Goal: Task Accomplishment & Management: Complete application form

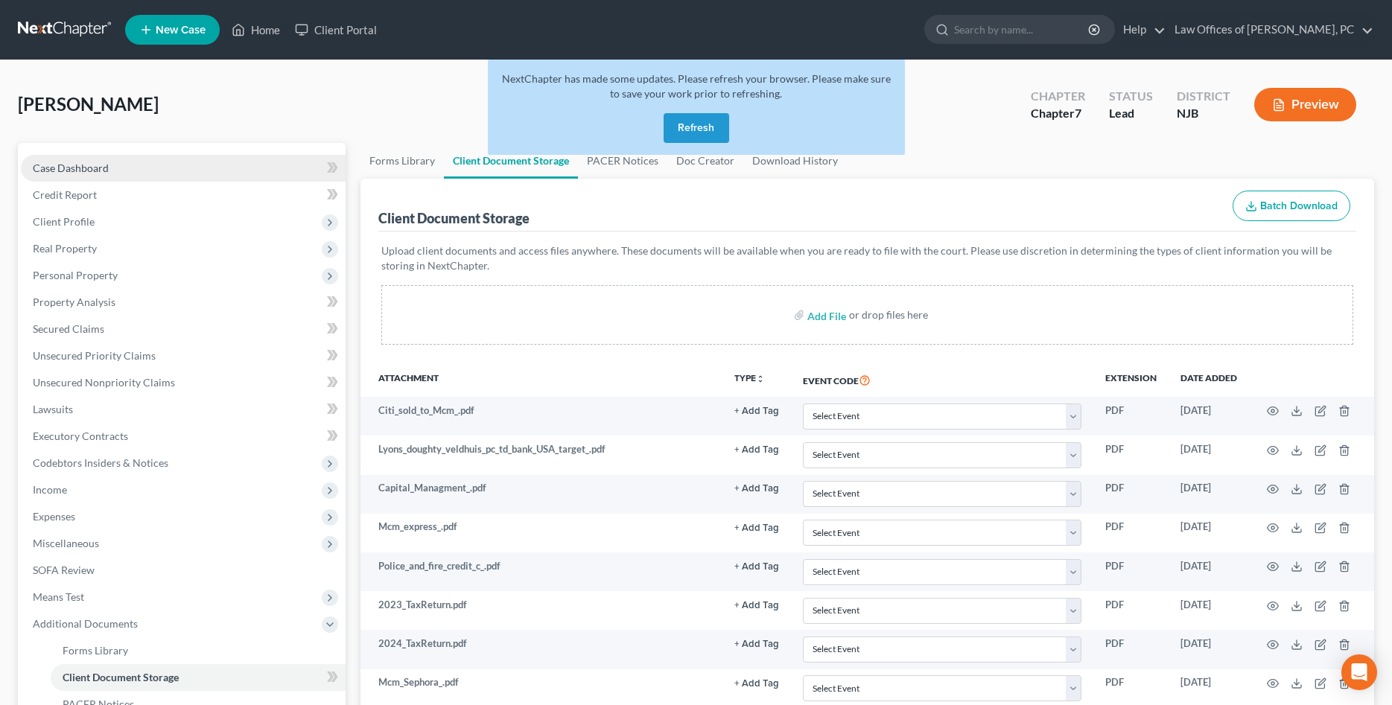
click at [139, 162] on link "Case Dashboard" at bounding box center [183, 168] width 325 height 27
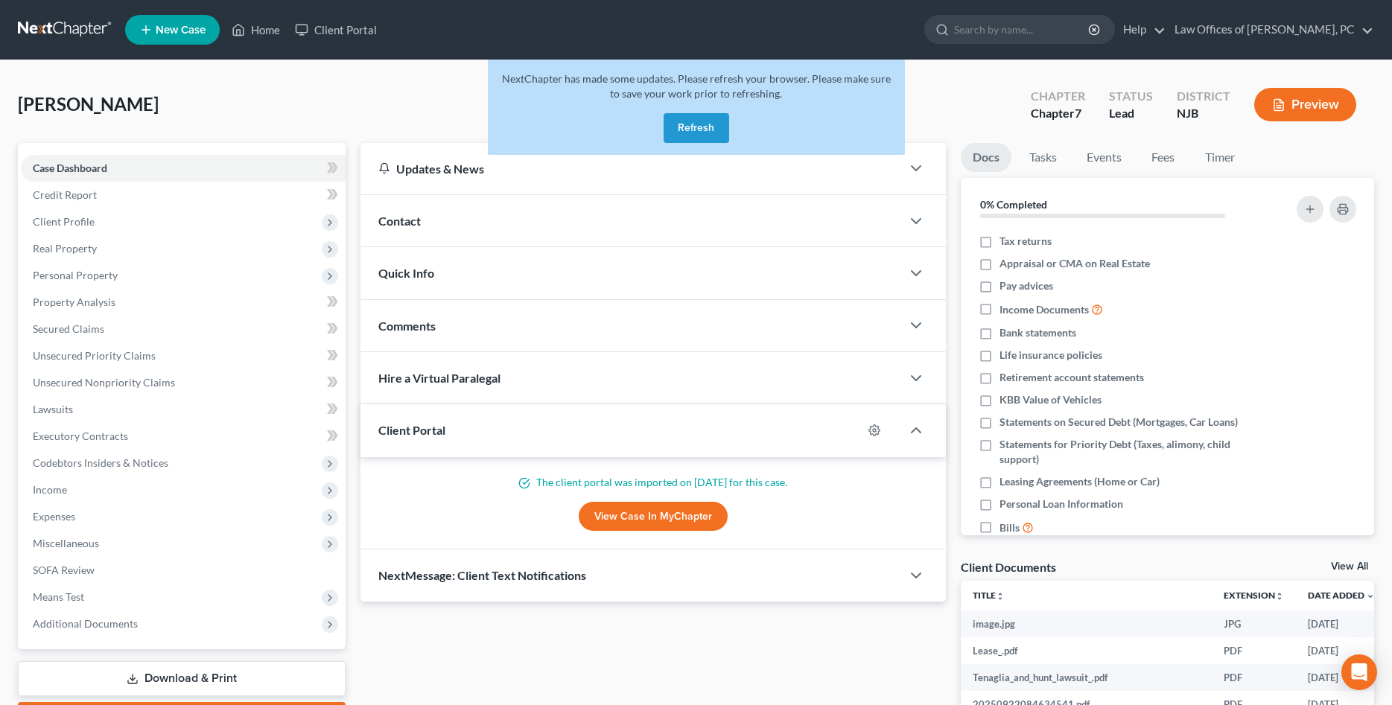
click at [712, 118] on button "Refresh" at bounding box center [696, 128] width 66 height 30
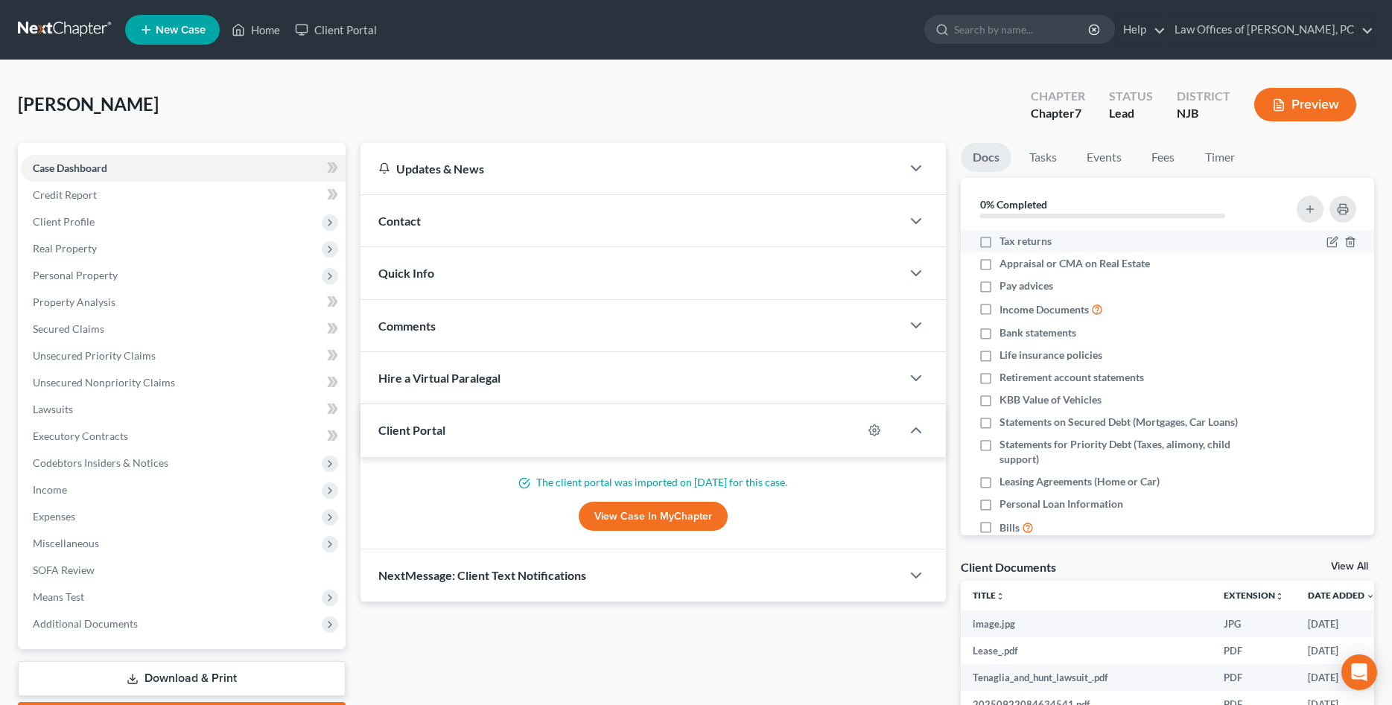
click at [999, 243] on label "Tax returns" at bounding box center [1025, 241] width 52 height 15
click at [1005, 243] on input "Tax returns" at bounding box center [1010, 239] width 10 height 10
checkbox input "true"
click at [429, 223] on div "Contact" at bounding box center [630, 220] width 540 height 51
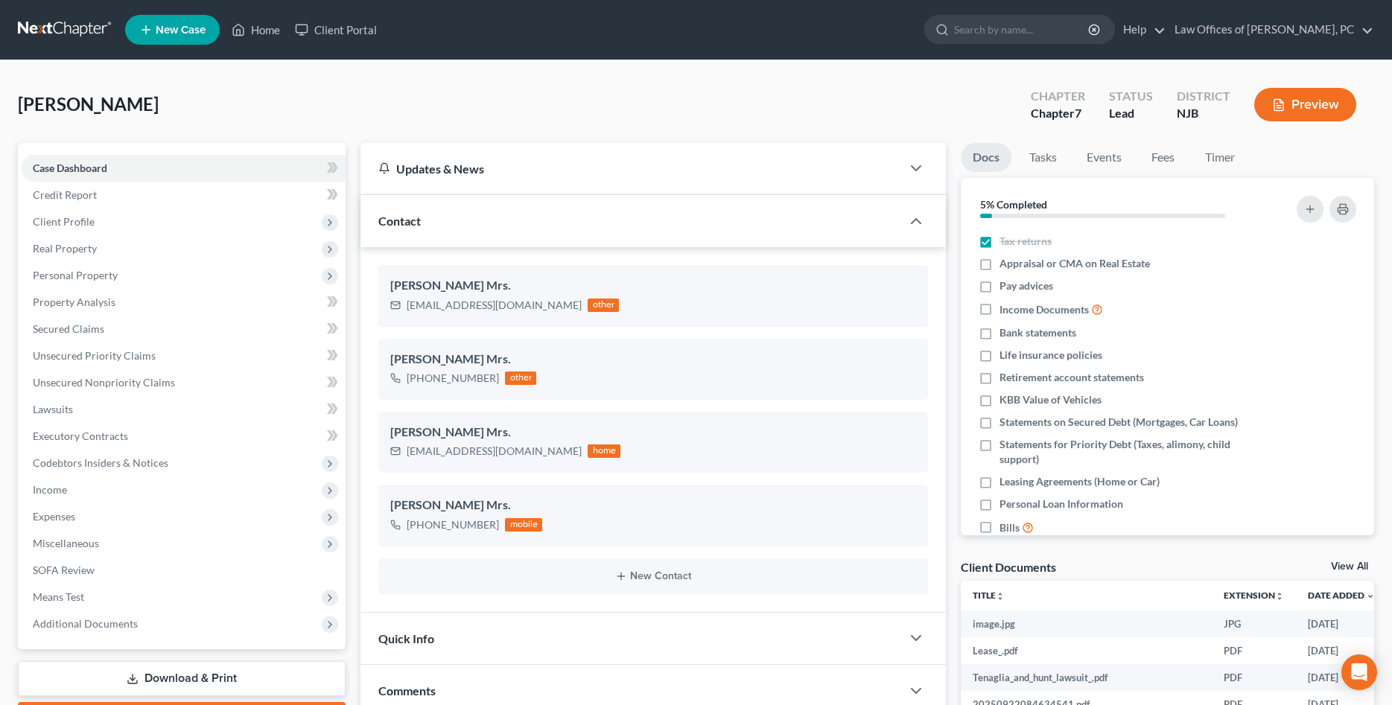
click at [429, 223] on div "Contact" at bounding box center [630, 220] width 540 height 51
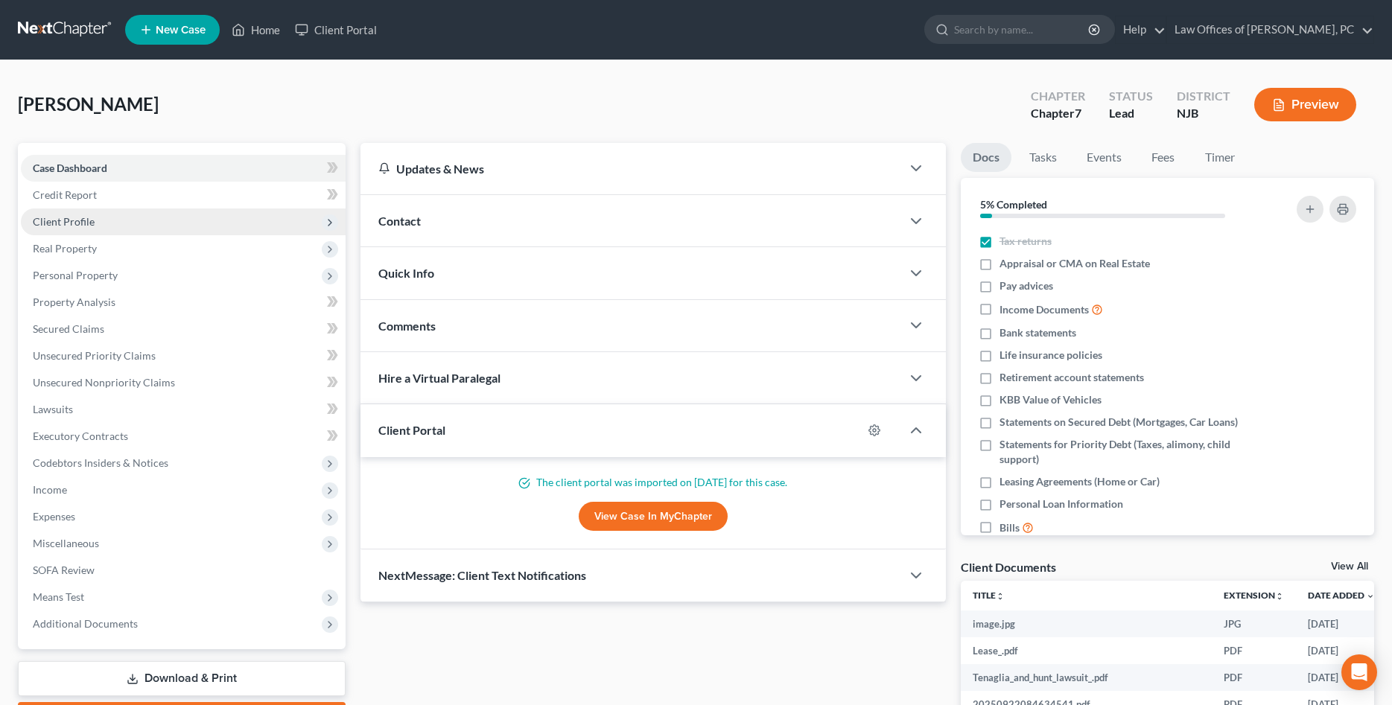
click at [155, 223] on span "Client Profile" at bounding box center [183, 222] width 325 height 27
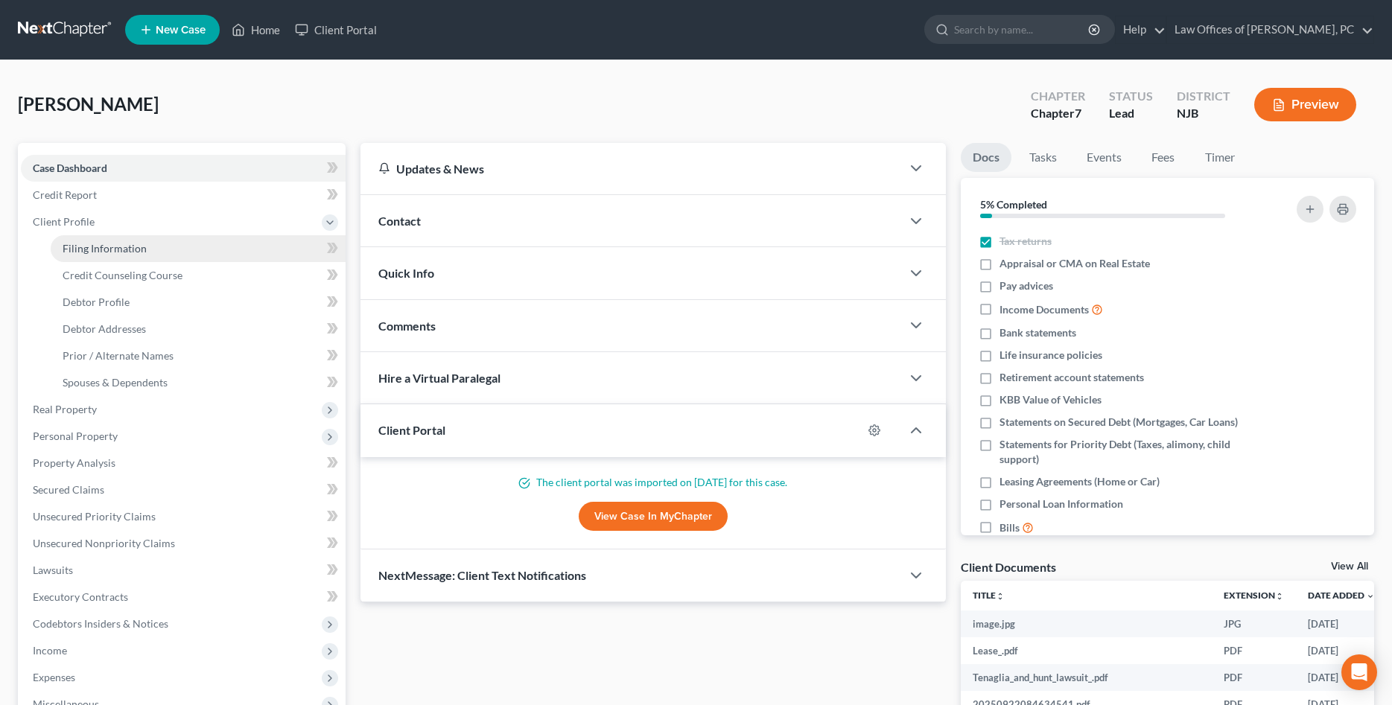
click at [154, 248] on link "Filing Information" at bounding box center [198, 248] width 295 height 27
select select "1"
select select "0"
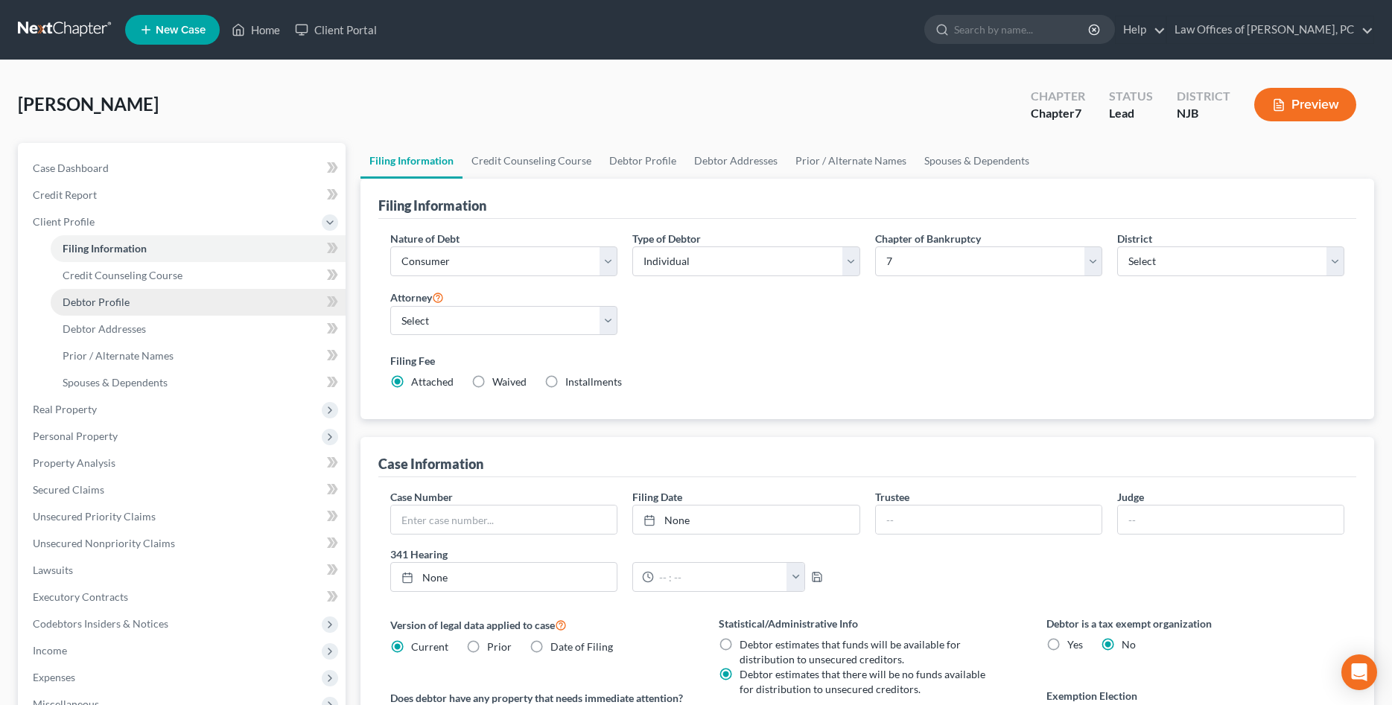
click at [162, 306] on link "Debtor Profile" at bounding box center [198, 302] width 295 height 27
select select "1"
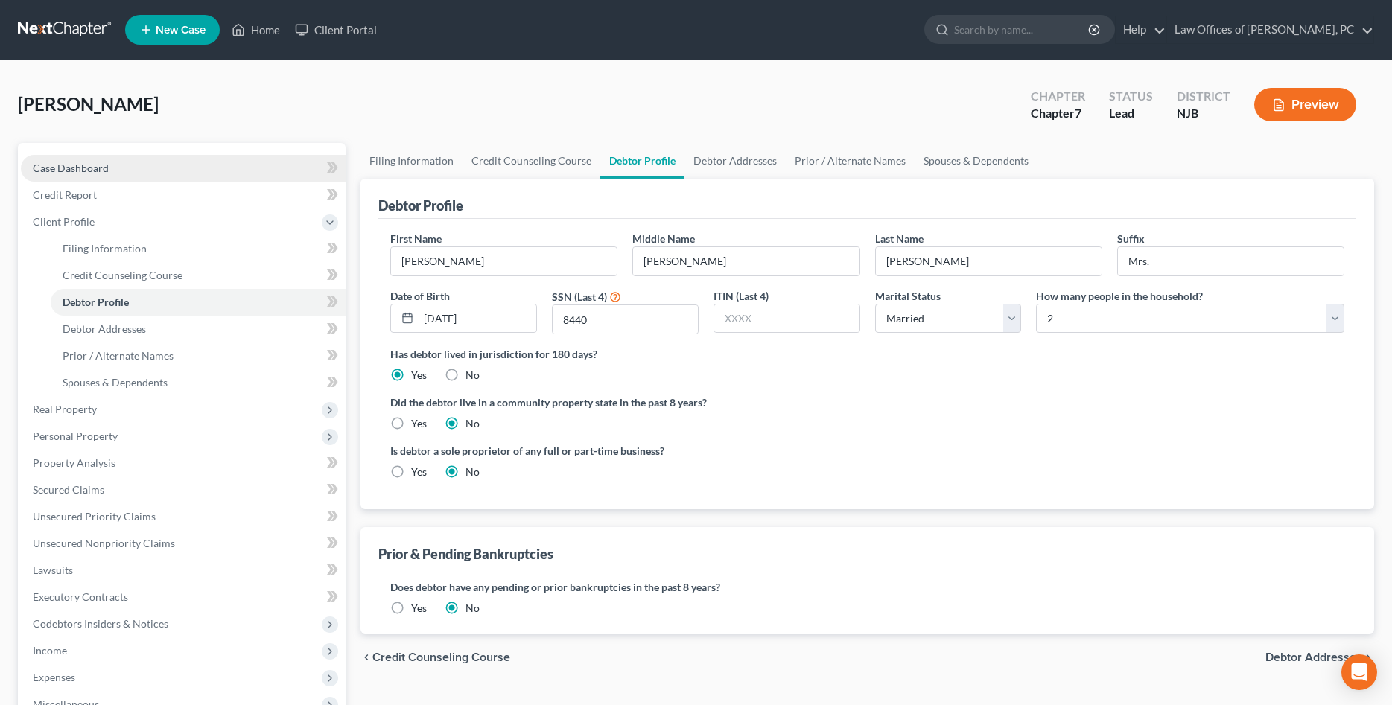
click at [91, 171] on span "Case Dashboard" at bounding box center [71, 168] width 76 height 13
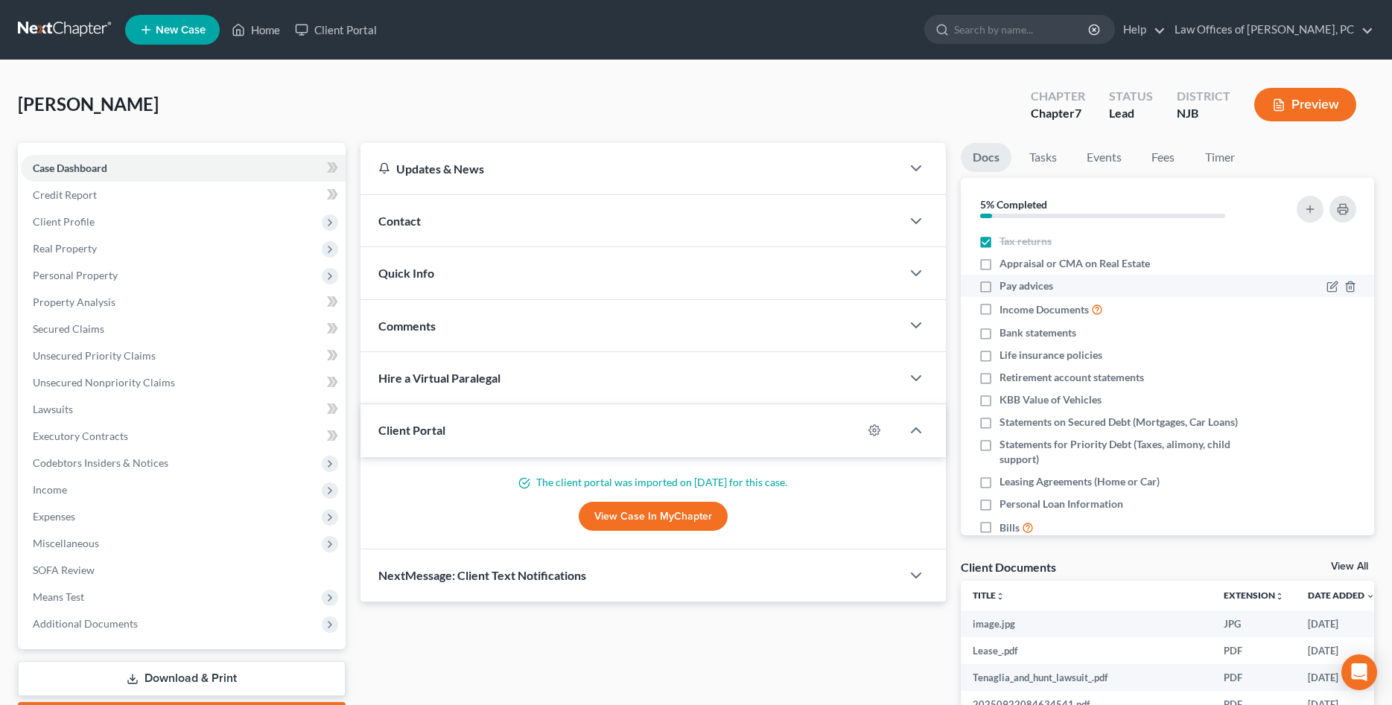
click at [999, 284] on label "Pay advices" at bounding box center [1026, 285] width 54 height 15
click at [1005, 284] on input "Pay advices" at bounding box center [1010, 283] width 10 height 10
checkbox input "true"
click at [413, 217] on span "Contact" at bounding box center [399, 221] width 42 height 14
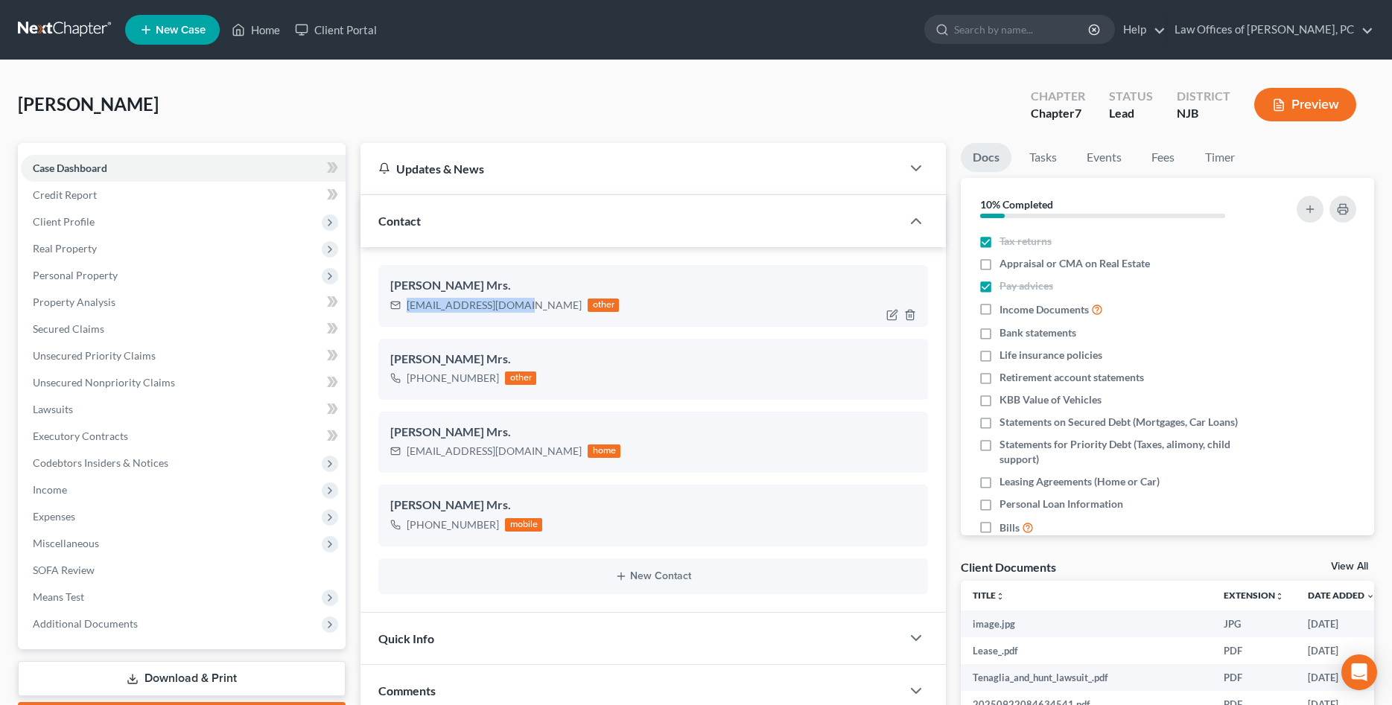
drag, startPoint x: 407, startPoint y: 308, endPoint x: 522, endPoint y: 307, distance: 115.4
click at [522, 307] on div "[EMAIL_ADDRESS][DOMAIN_NAME] other" at bounding box center [504, 305] width 229 height 19
copy div "[EMAIL_ADDRESS][DOMAIN_NAME]"
click at [114, 277] on span "Personal Property" at bounding box center [75, 275] width 85 height 13
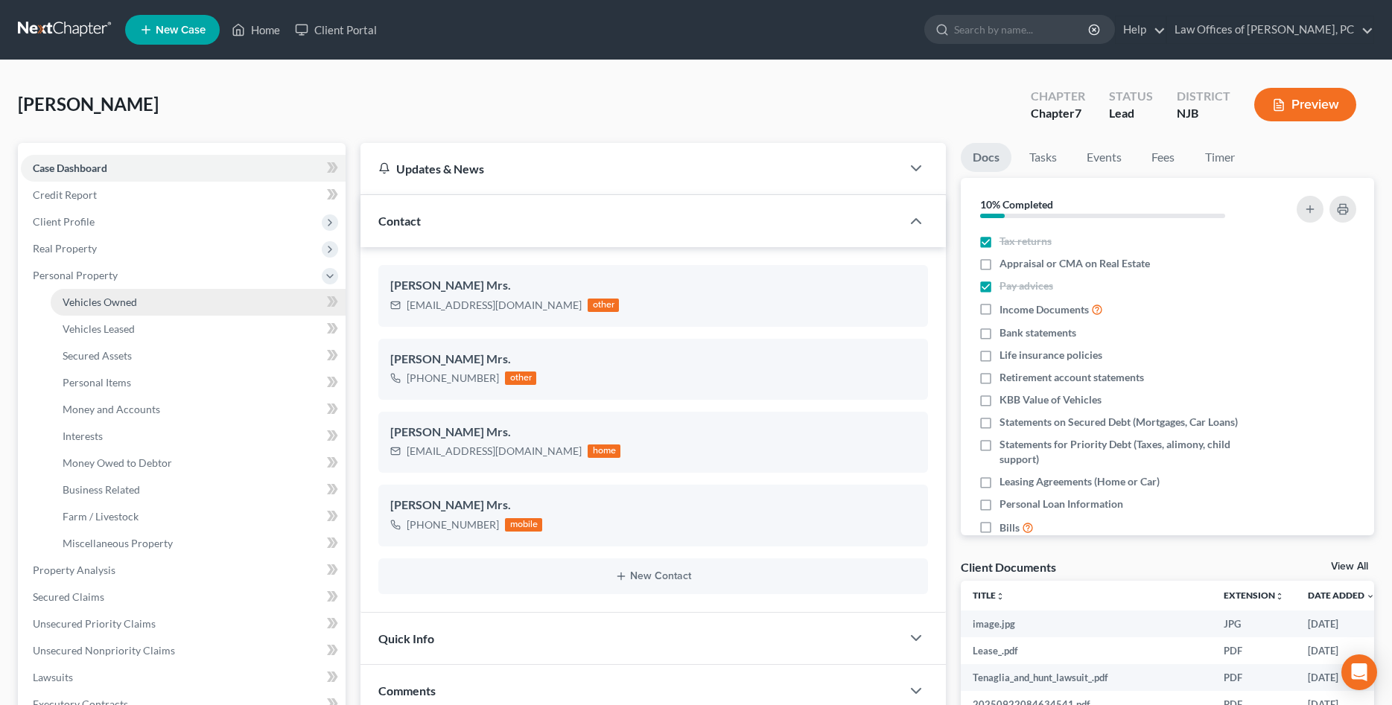
click at [131, 311] on link "Vehicles Owned" at bounding box center [198, 302] width 295 height 27
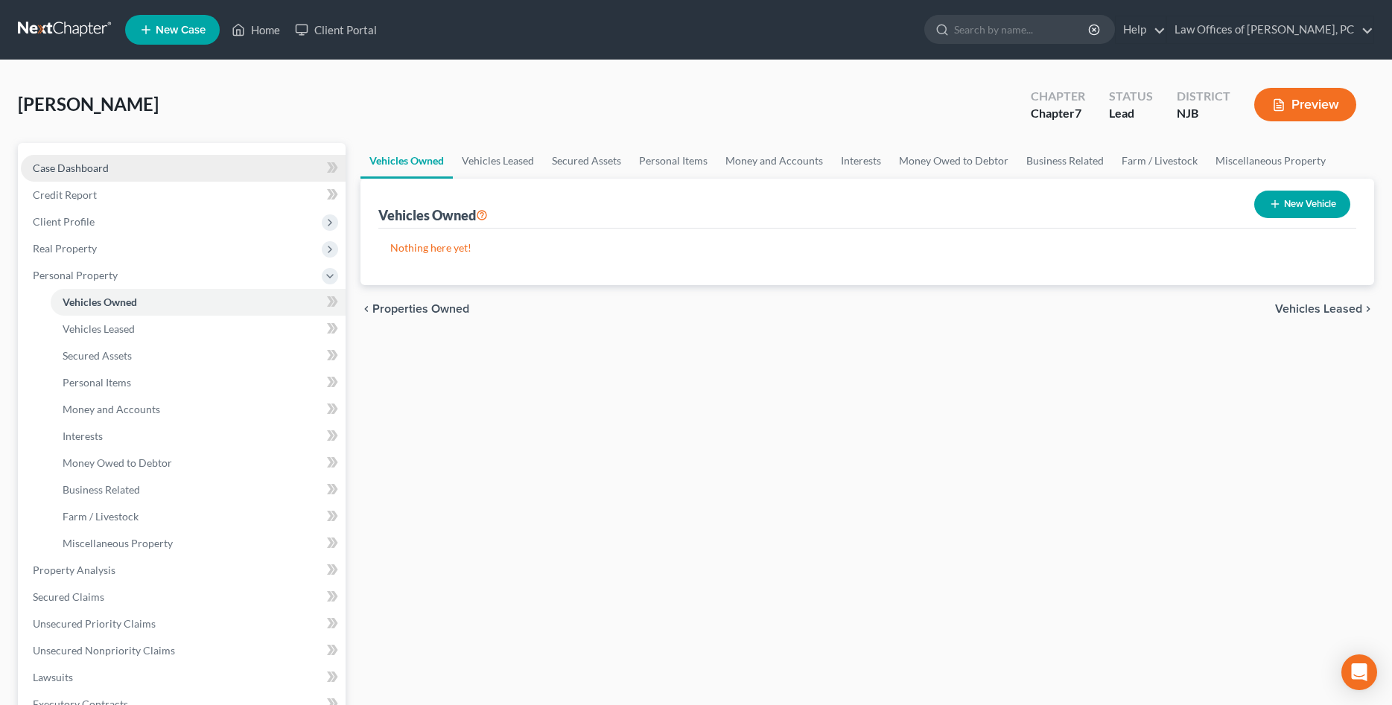
click at [87, 174] on link "Case Dashboard" at bounding box center [183, 168] width 325 height 27
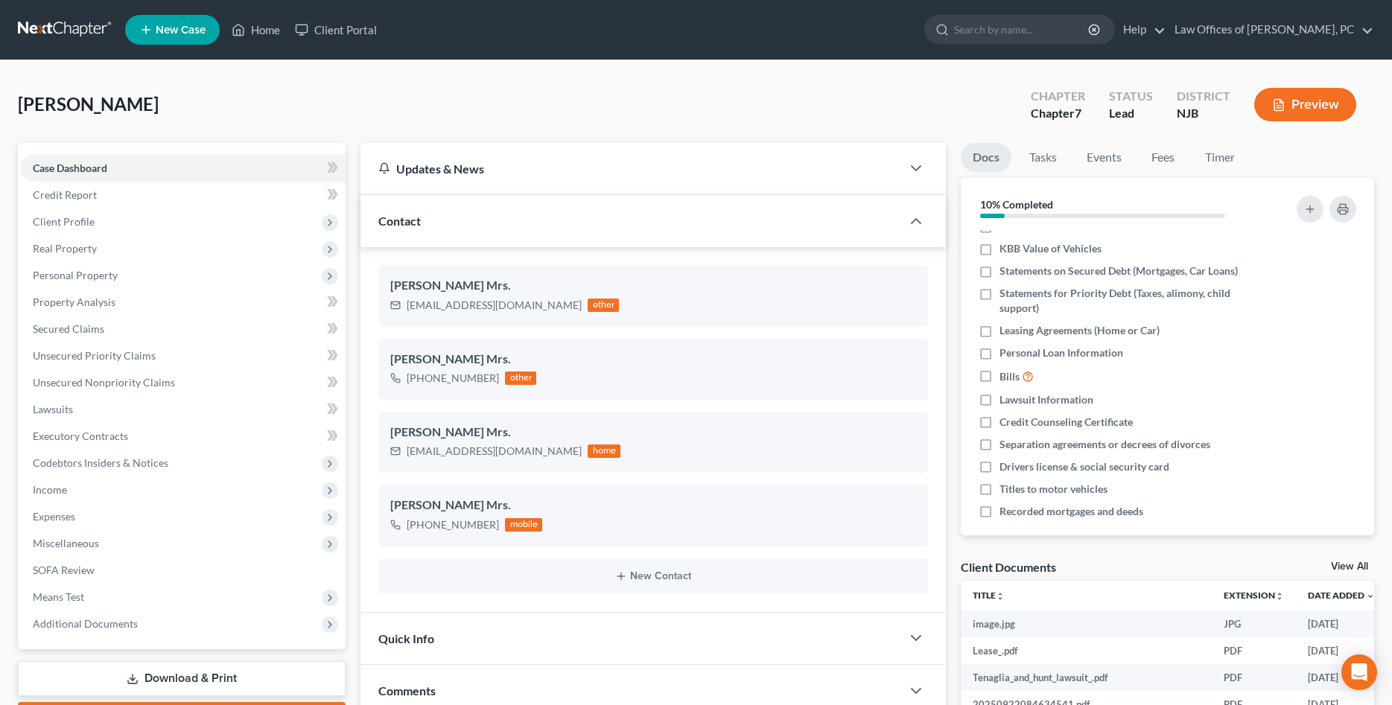
scroll to position [152, 0]
click at [333, 620] on icon at bounding box center [330, 625] width 12 height 12
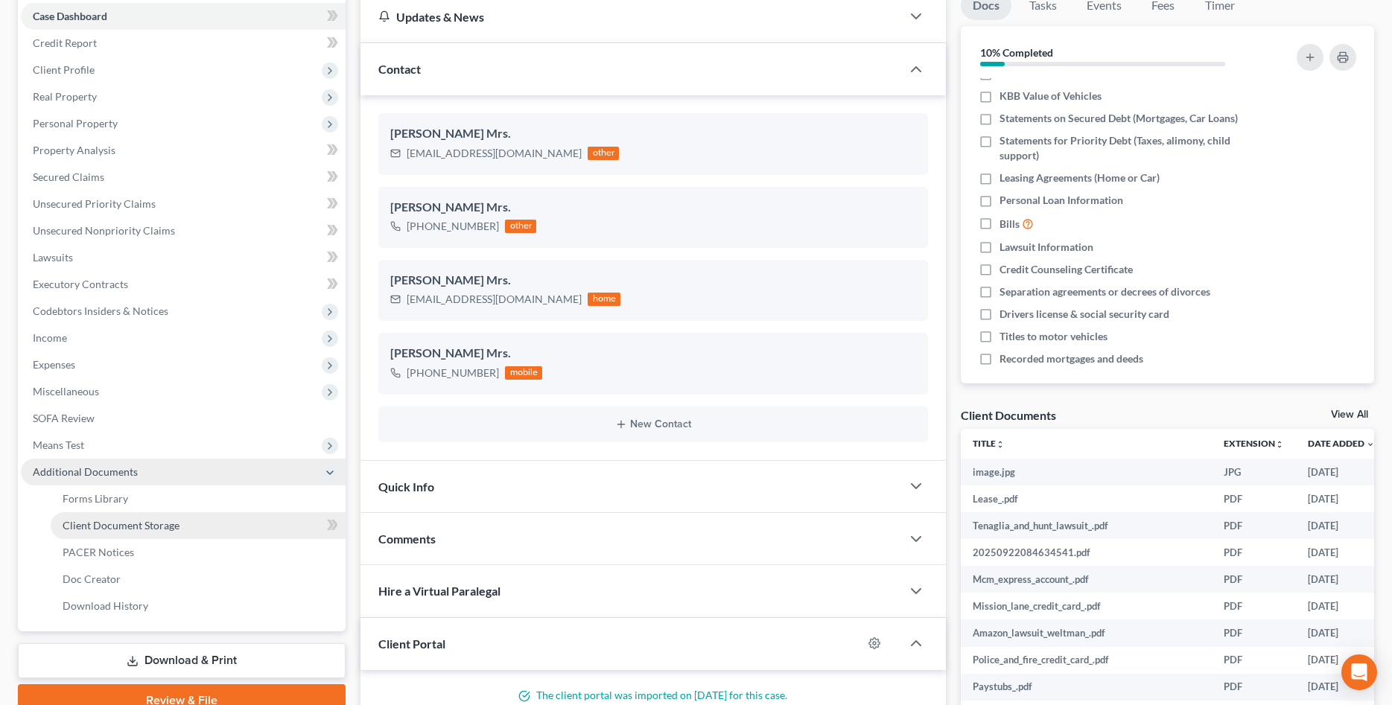
click at [181, 528] on link "Client Document Storage" at bounding box center [198, 525] width 295 height 27
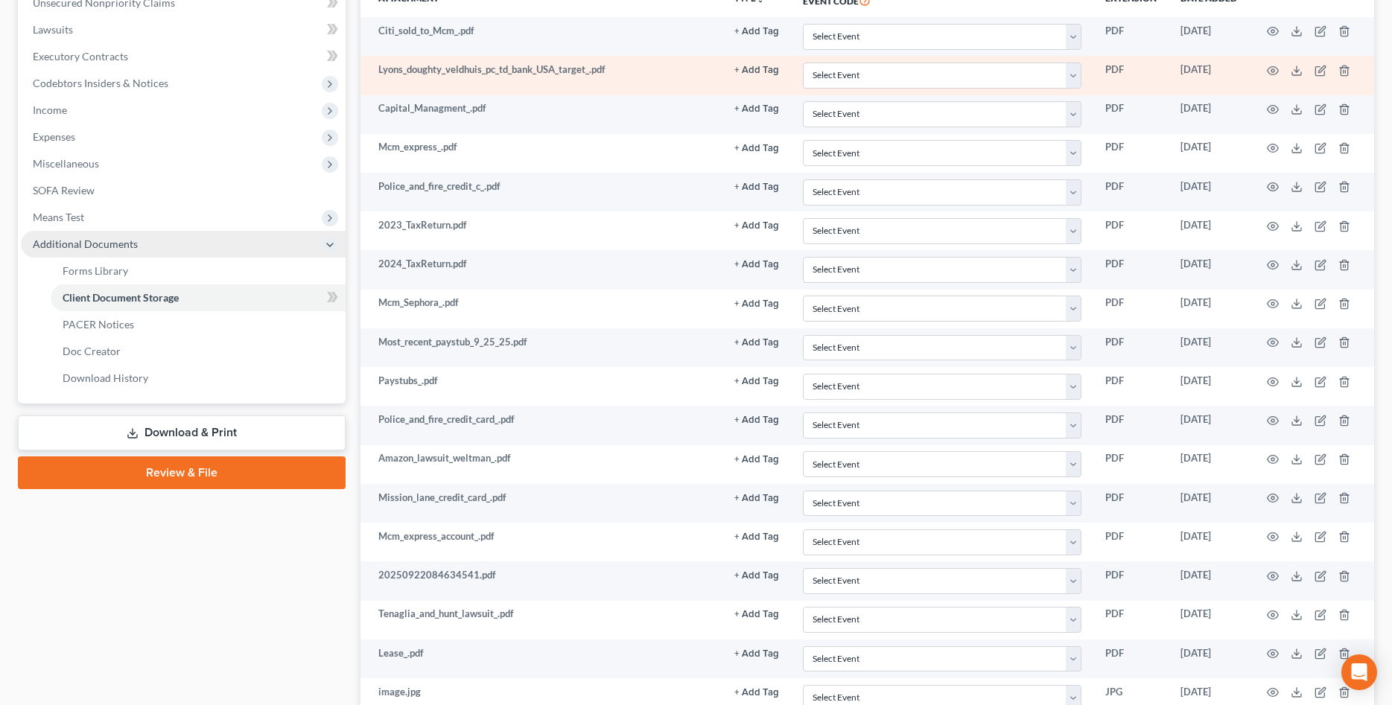
scroll to position [456, 0]
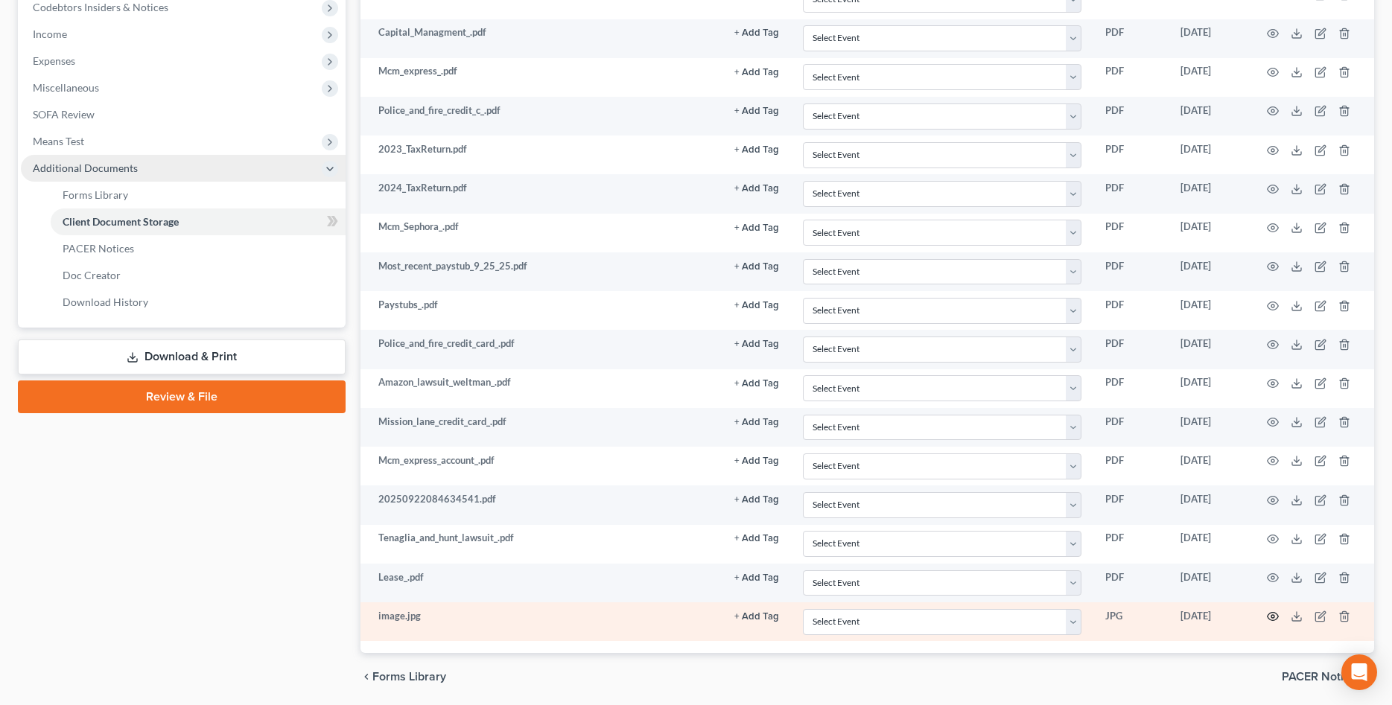
click at [1274, 617] on circle "button" at bounding box center [1272, 616] width 3 height 3
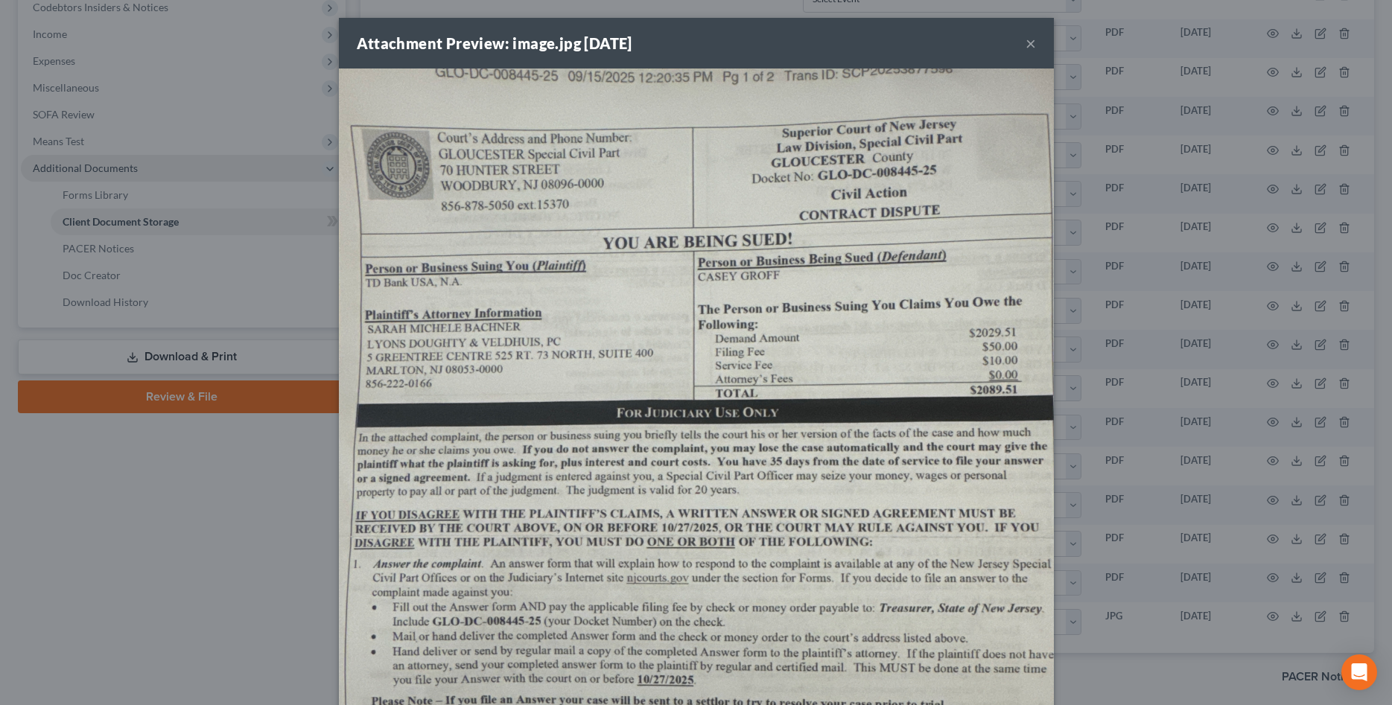
click at [1031, 45] on button "×" at bounding box center [1030, 43] width 10 height 18
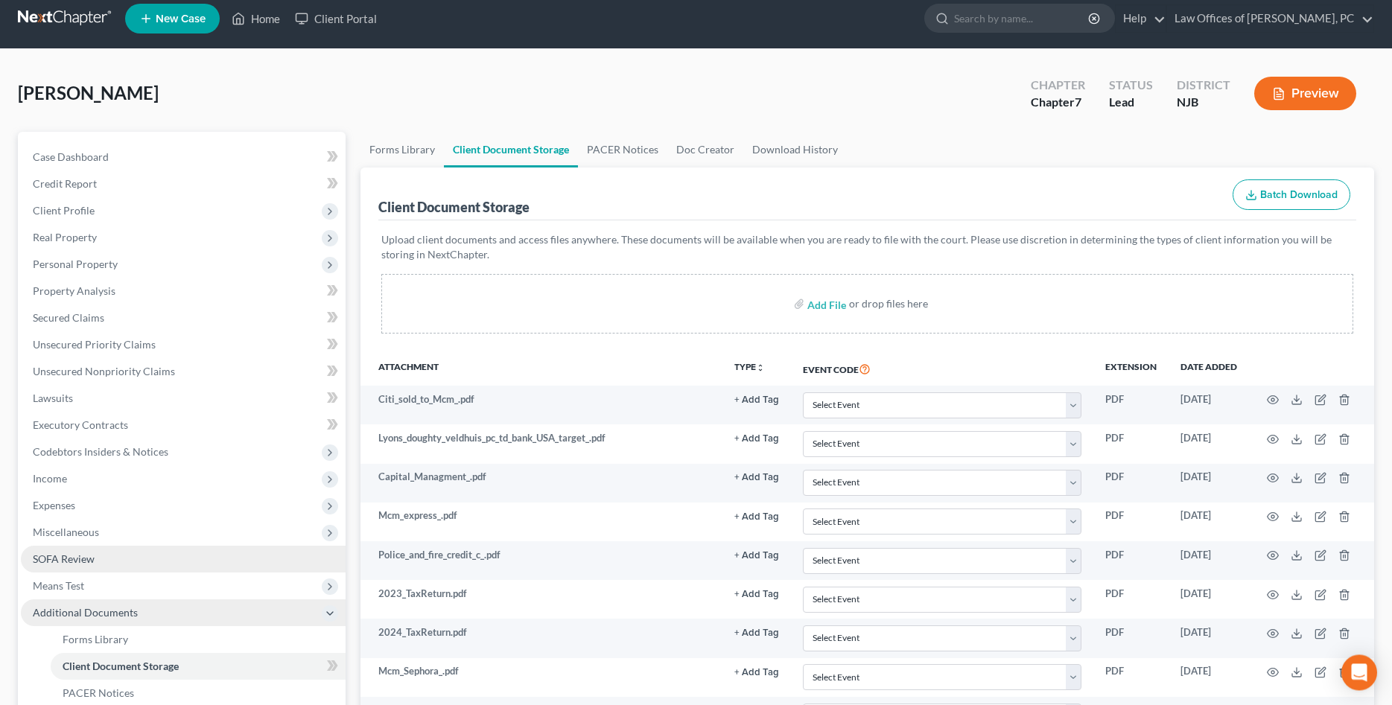
scroll to position [0, 0]
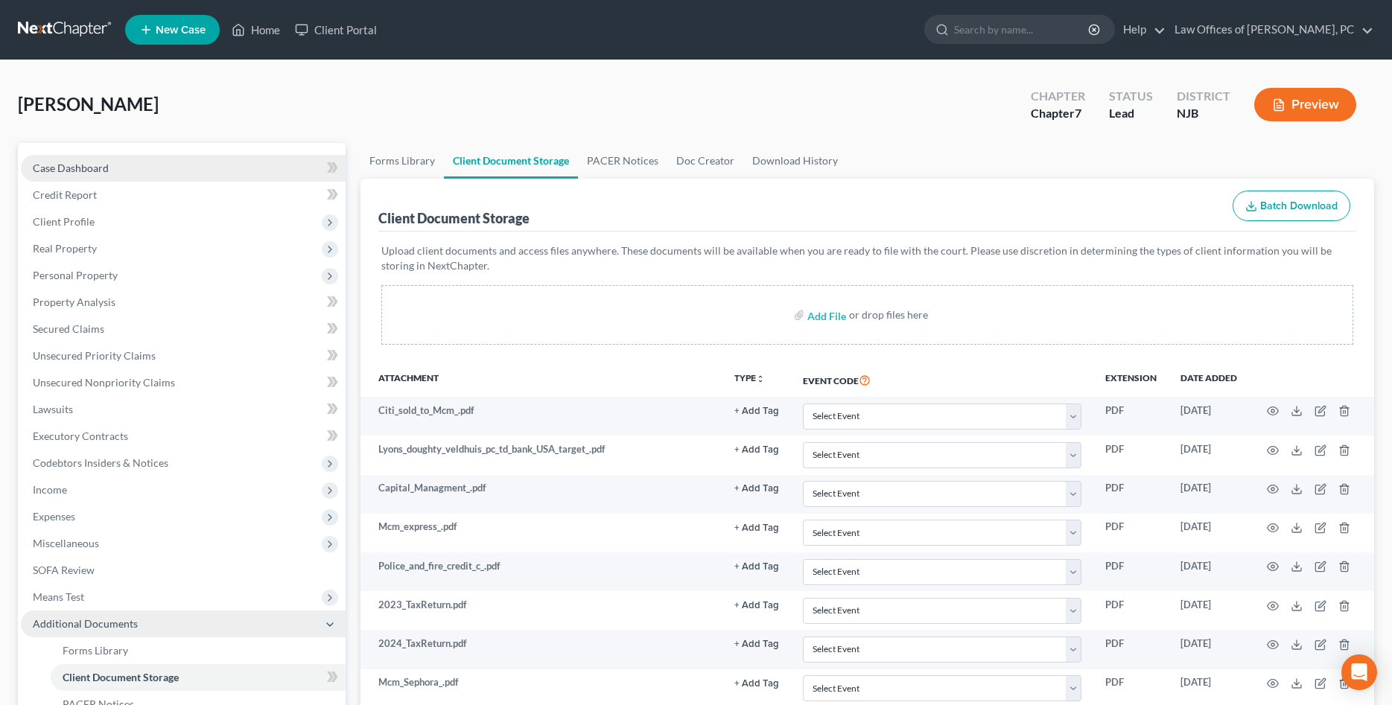
click at [85, 165] on span "Case Dashboard" at bounding box center [71, 168] width 76 height 13
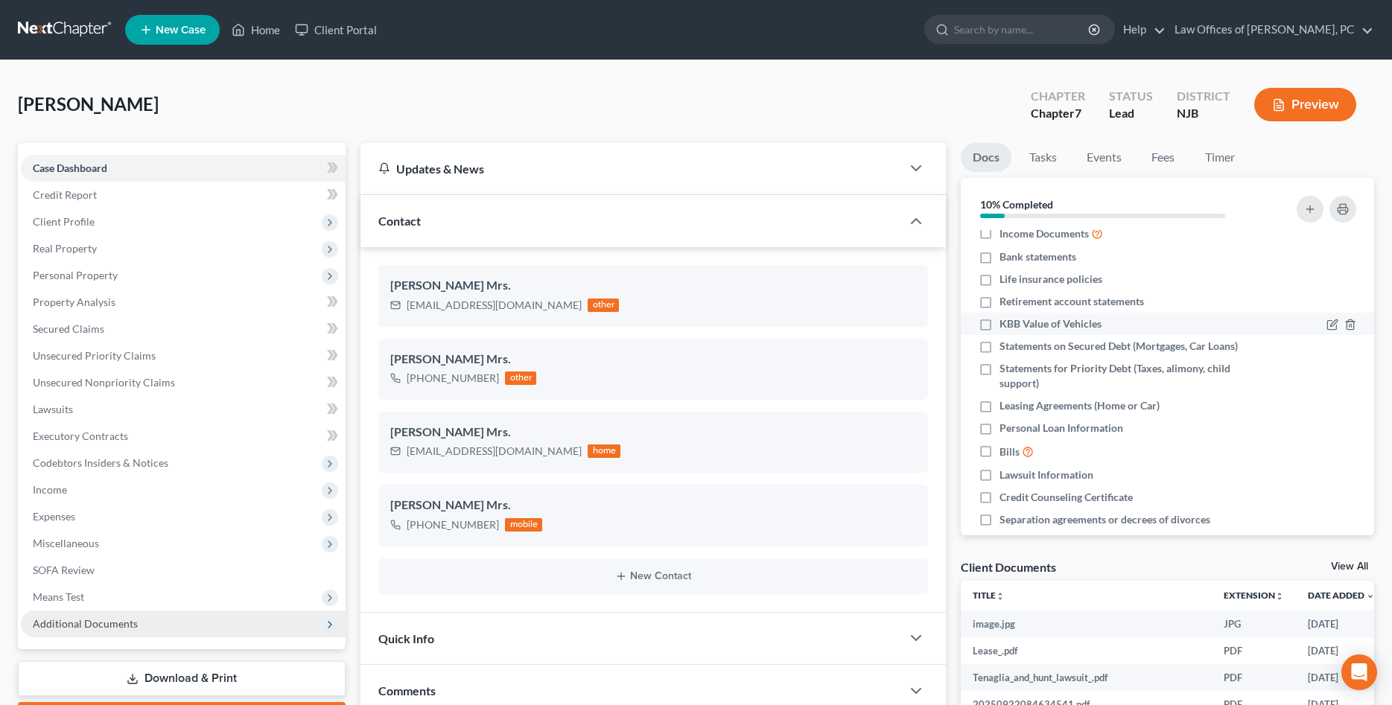
scroll to position [152, 0]
